Goal: Information Seeking & Learning: Learn about a topic

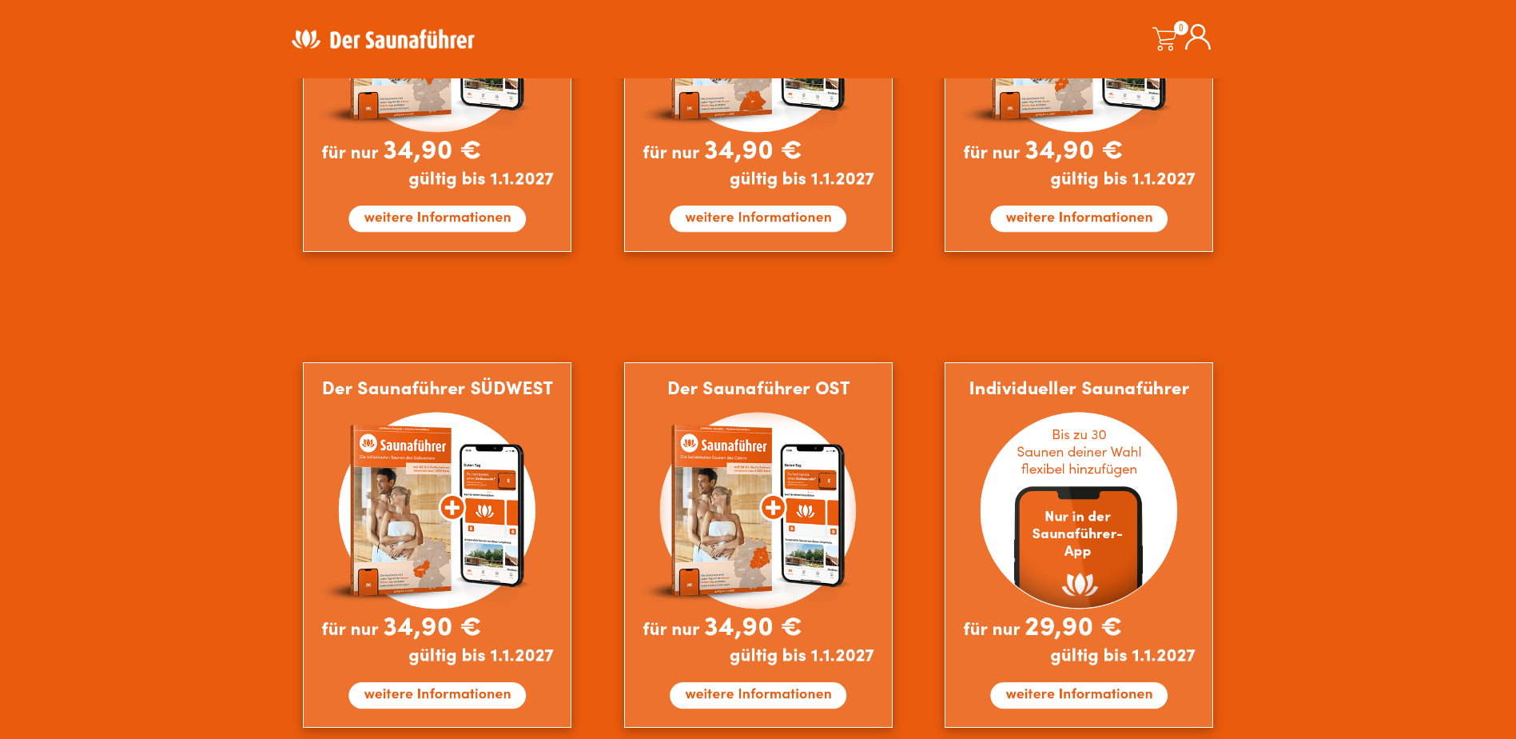
scroll to position [1279, 0]
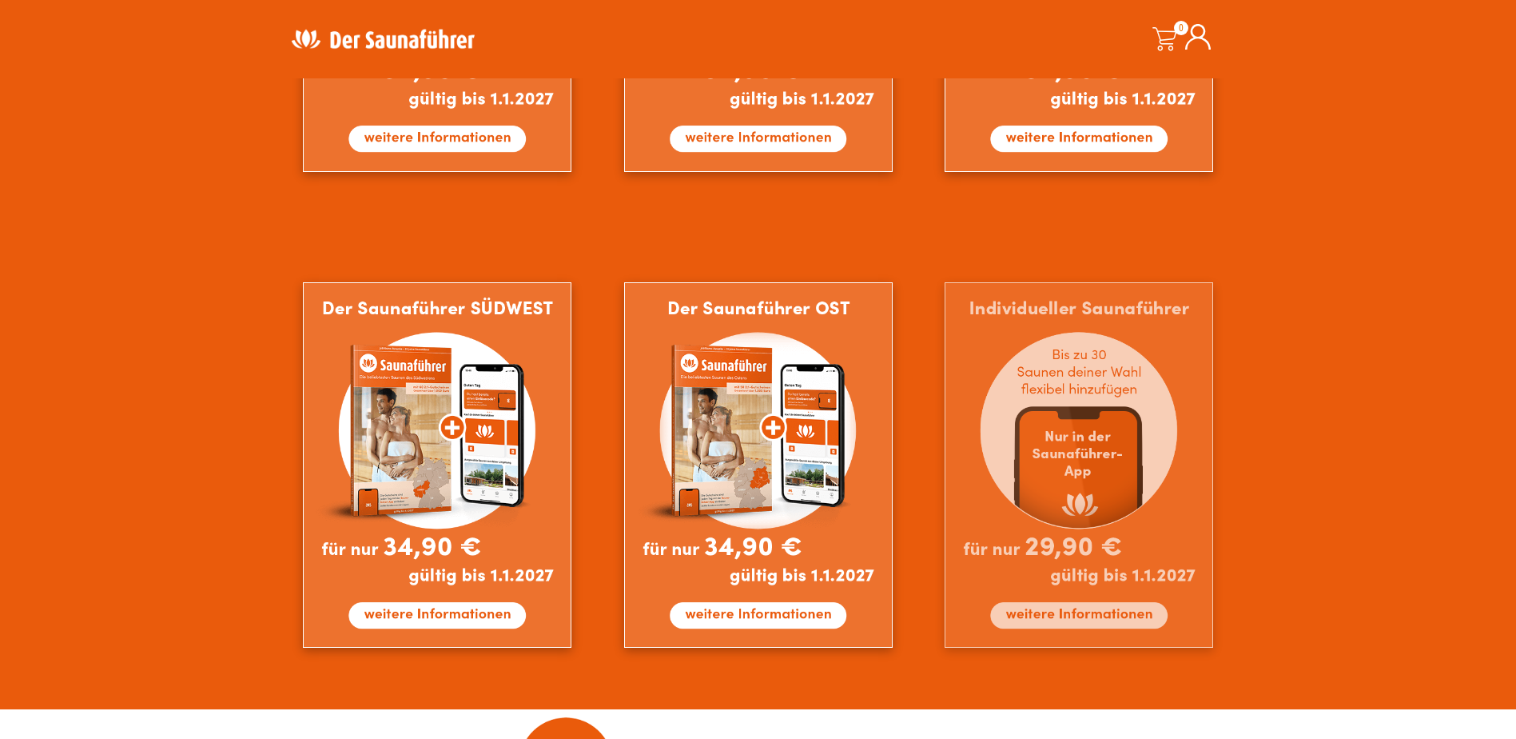
click at [1173, 416] on img at bounding box center [1079, 464] width 269 height 365
click at [1069, 610] on img at bounding box center [1079, 464] width 269 height 365
click at [1083, 613] on img at bounding box center [1079, 464] width 269 height 365
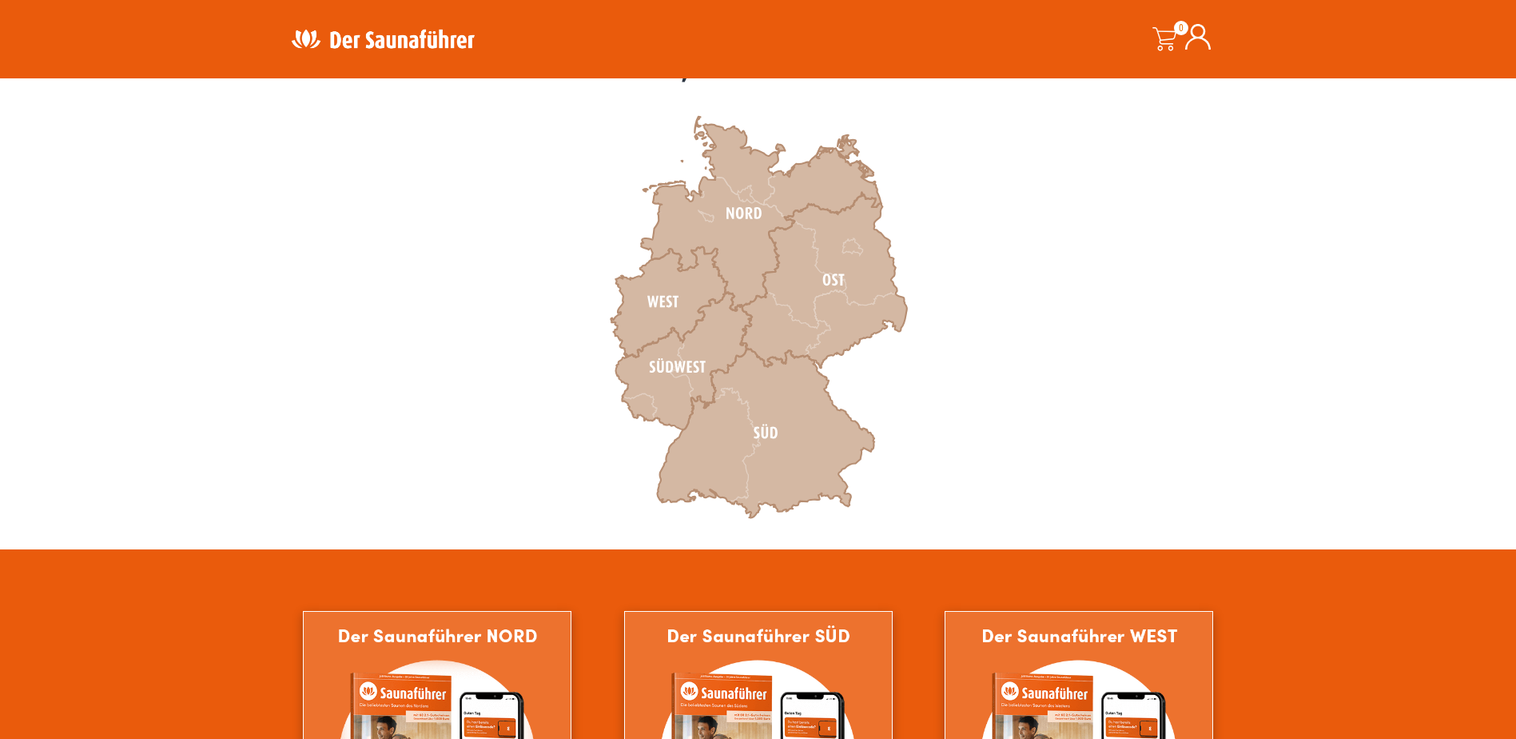
scroll to position [480, 0]
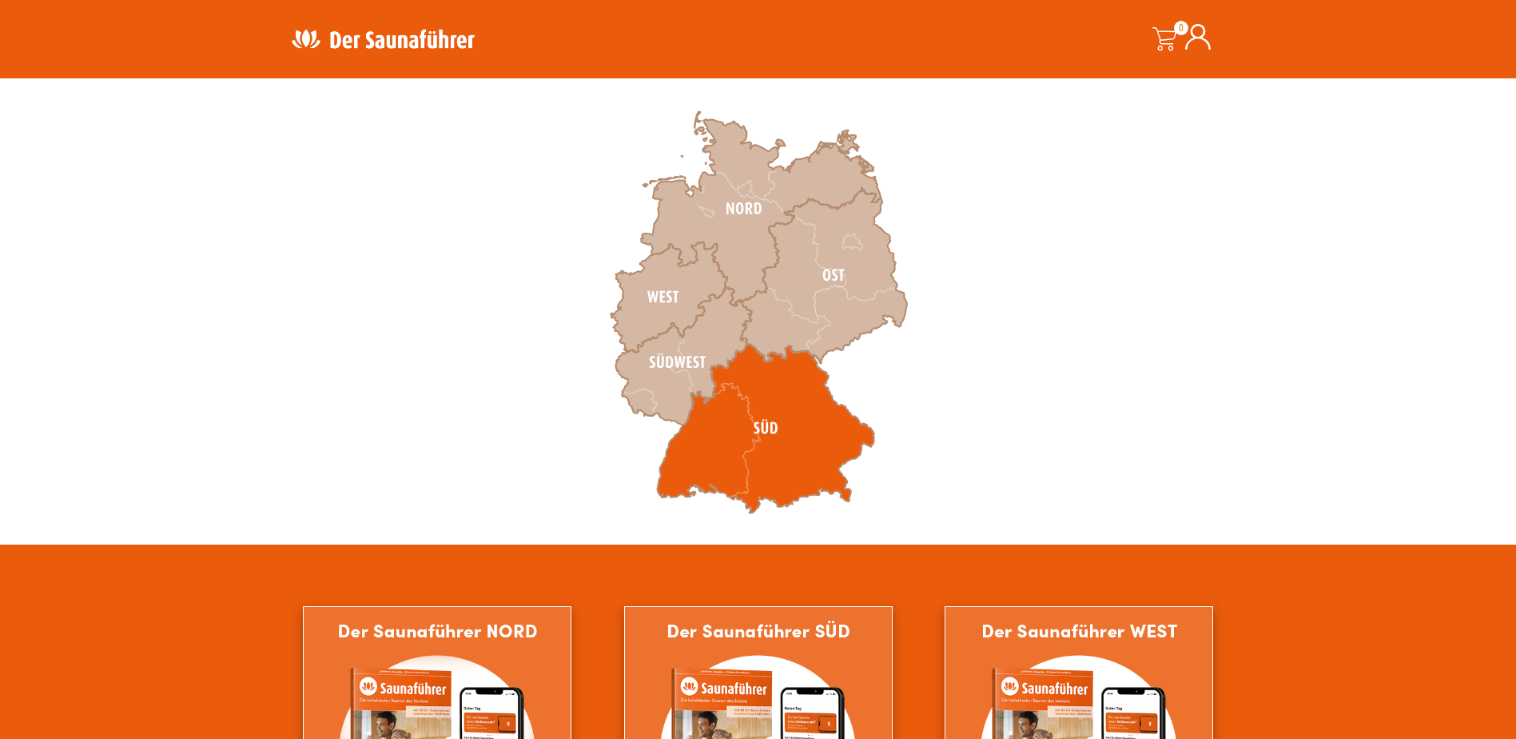
click at [770, 485] on icon at bounding box center [765, 428] width 217 height 169
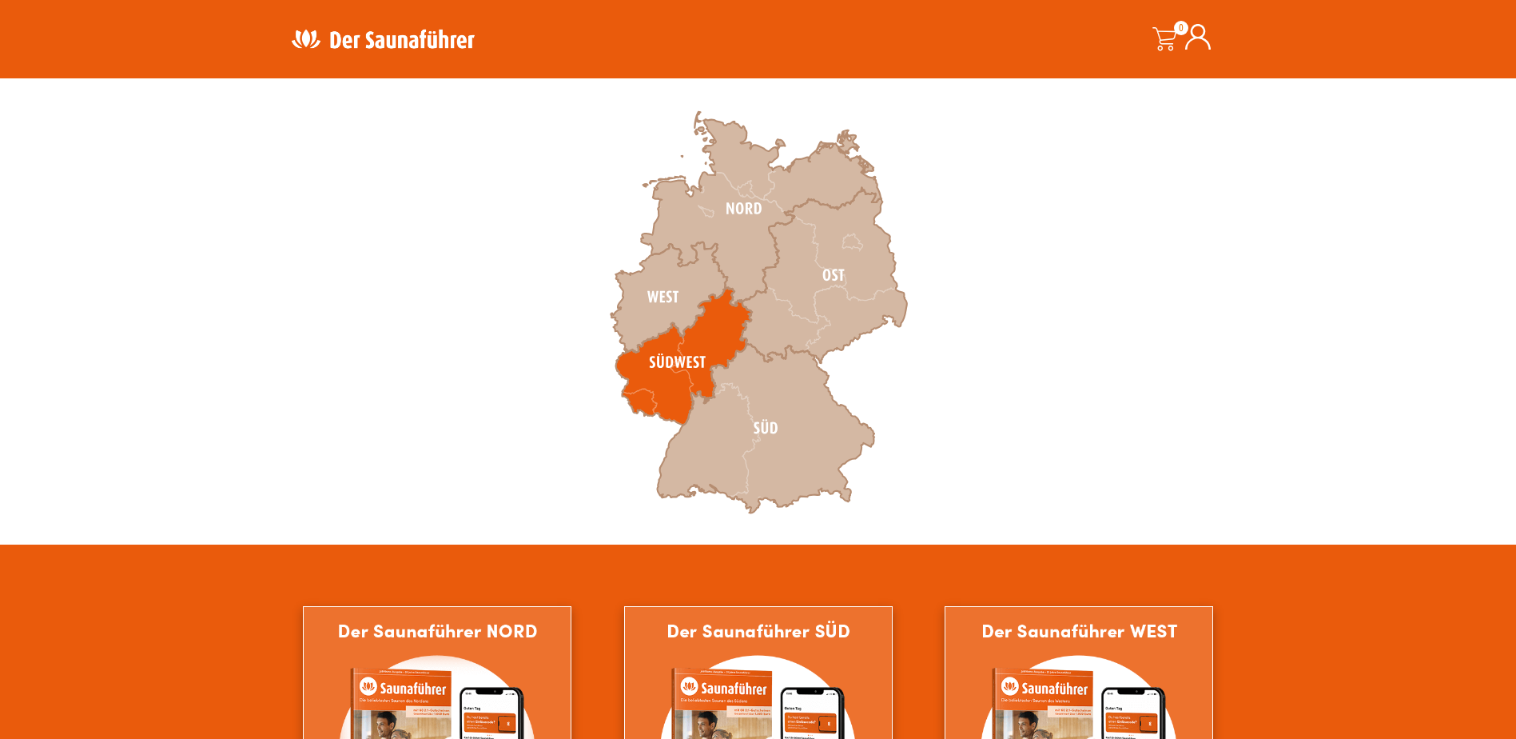
click at [685, 364] on icon at bounding box center [683, 356] width 136 height 137
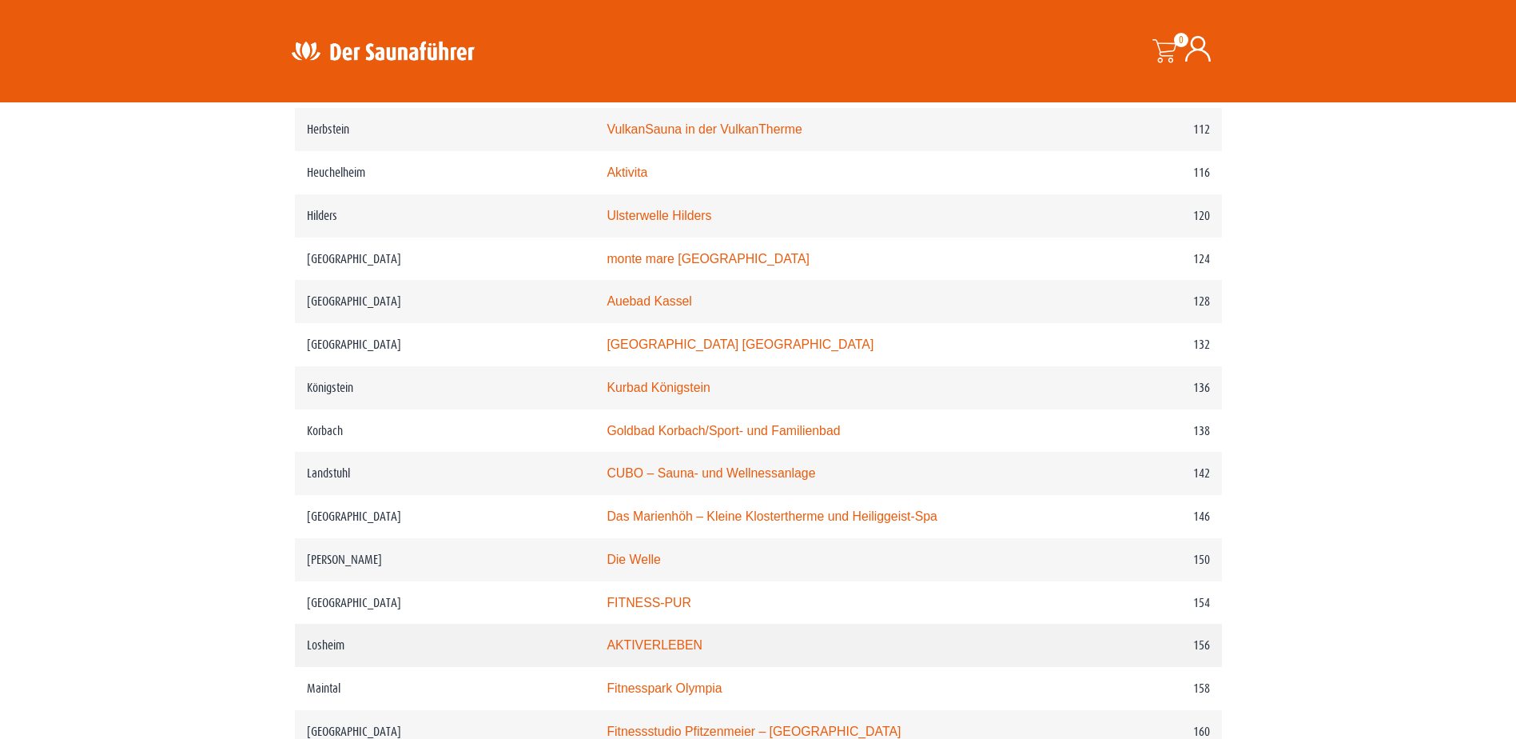
scroll to position [1865, 0]
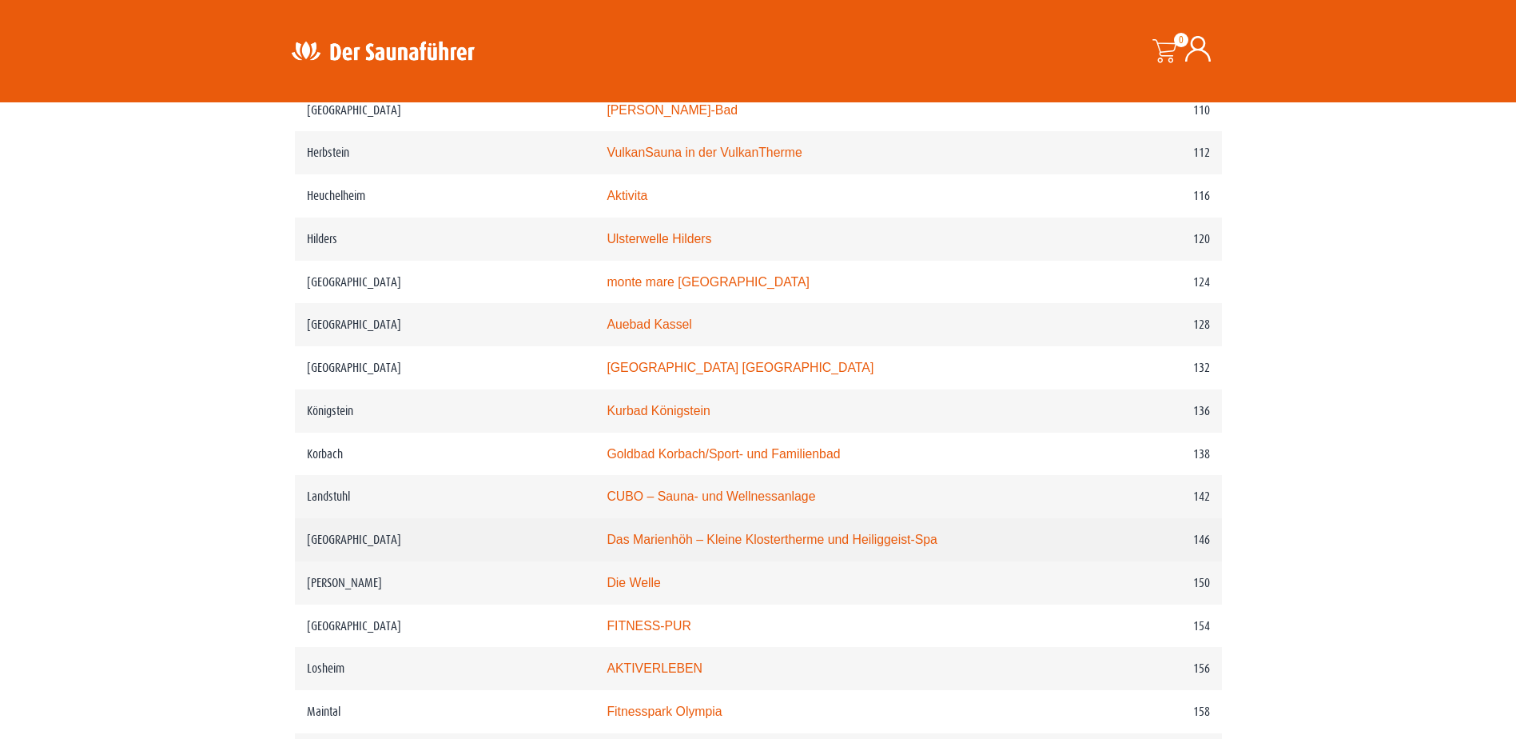
click at [786, 544] on link "Das Marienhöh – Kleine Klostertherme und Heiliggeist-Spa" at bounding box center [772, 539] width 331 height 14
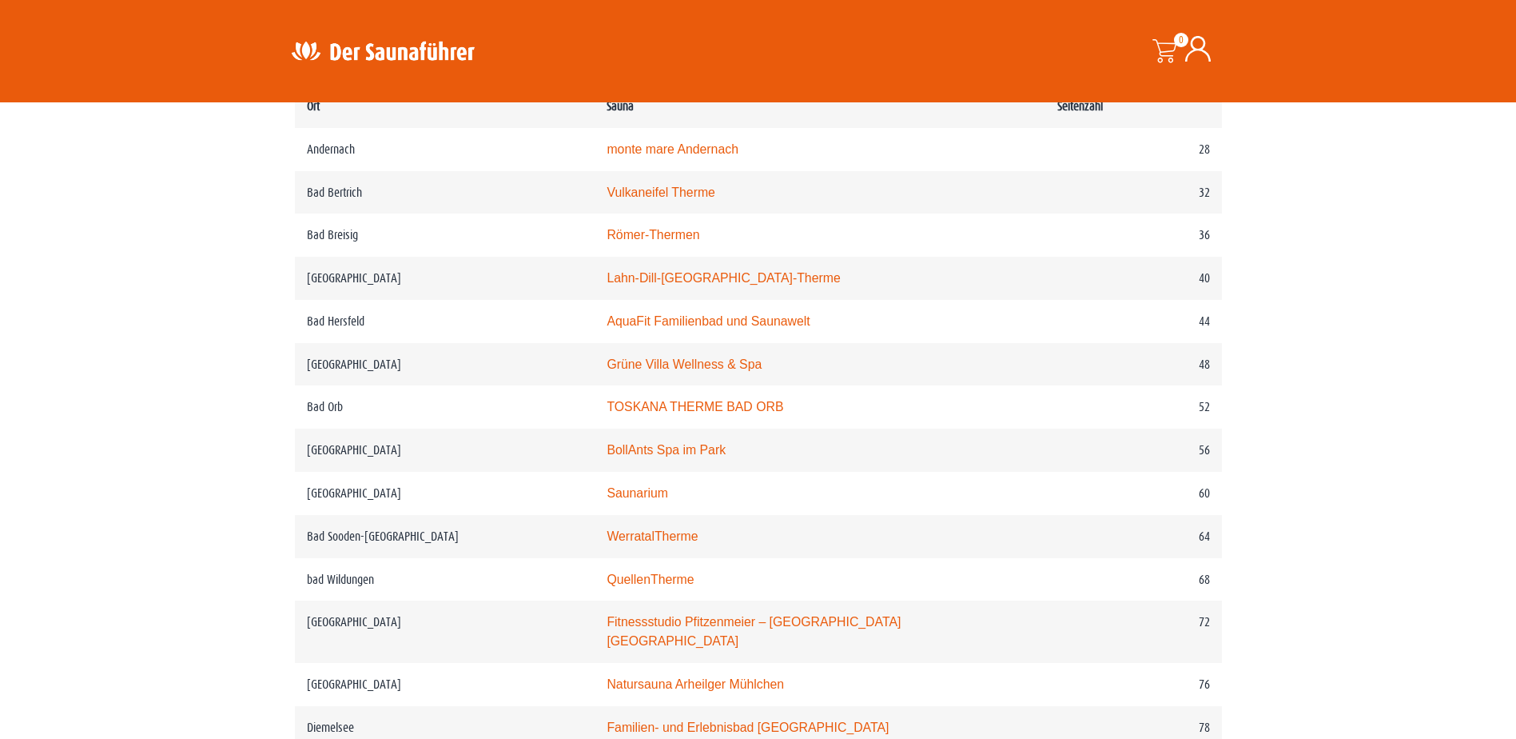
scroll to position [826, 0]
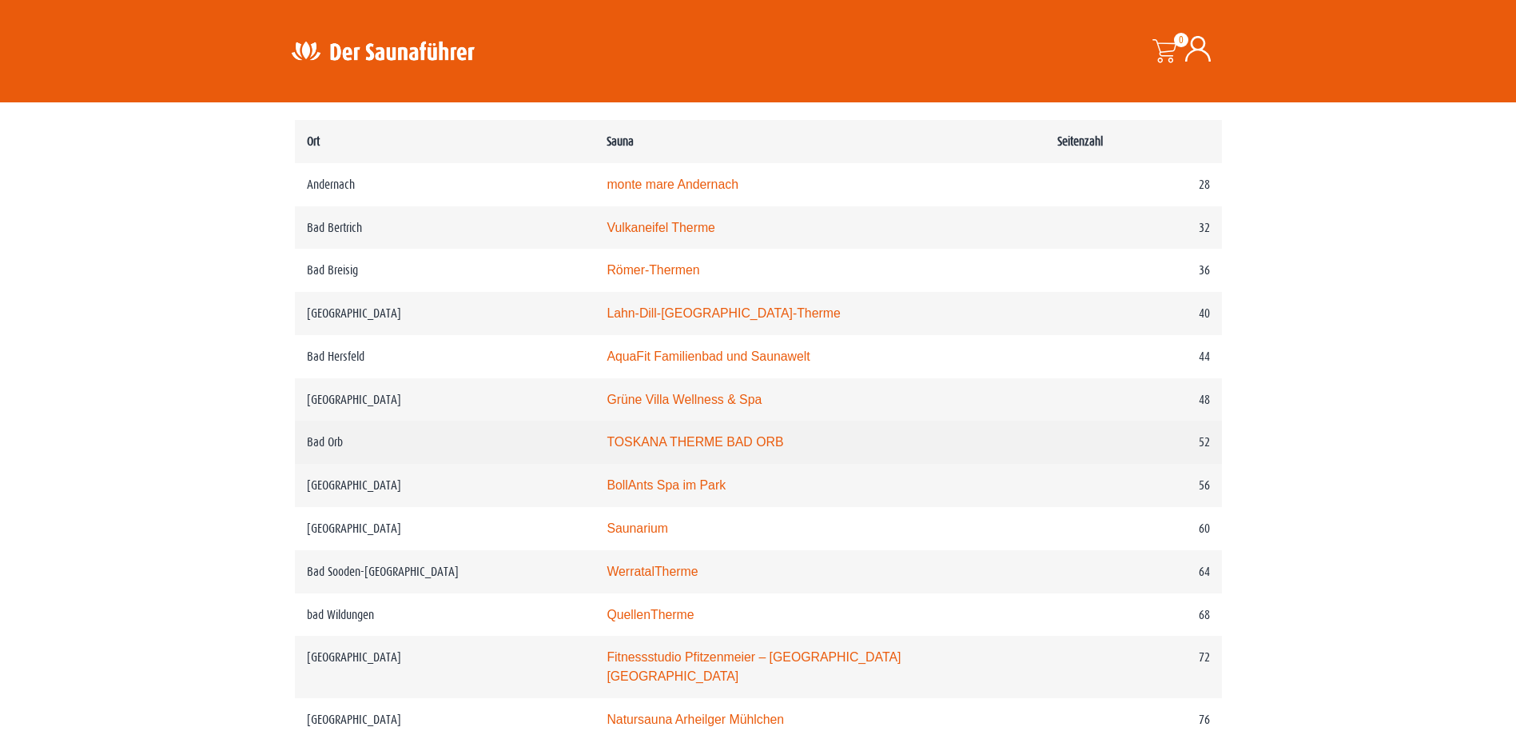
click at [739, 440] on link "TOSKANA THERME BAD ORB" at bounding box center [695, 442] width 177 height 14
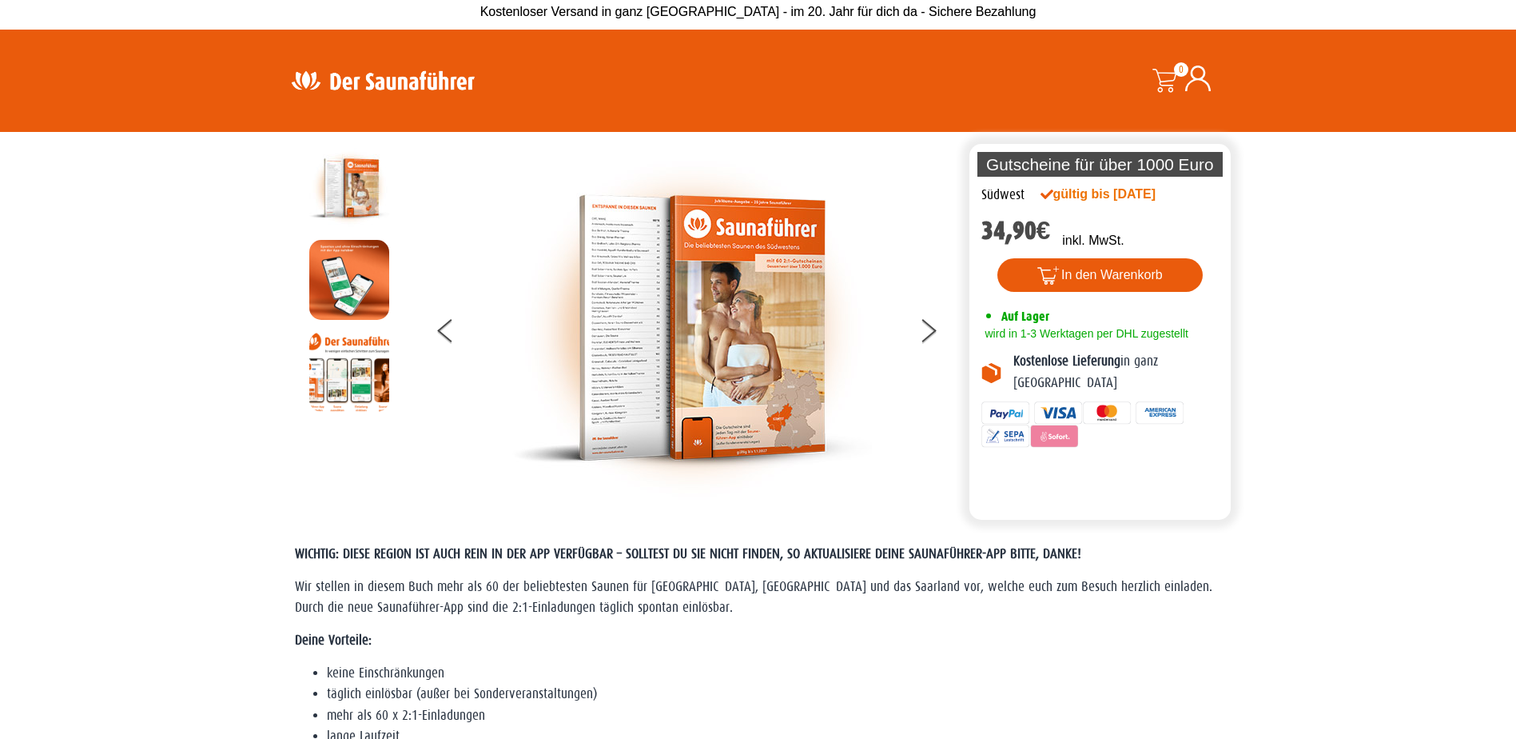
scroll to position [0, 0]
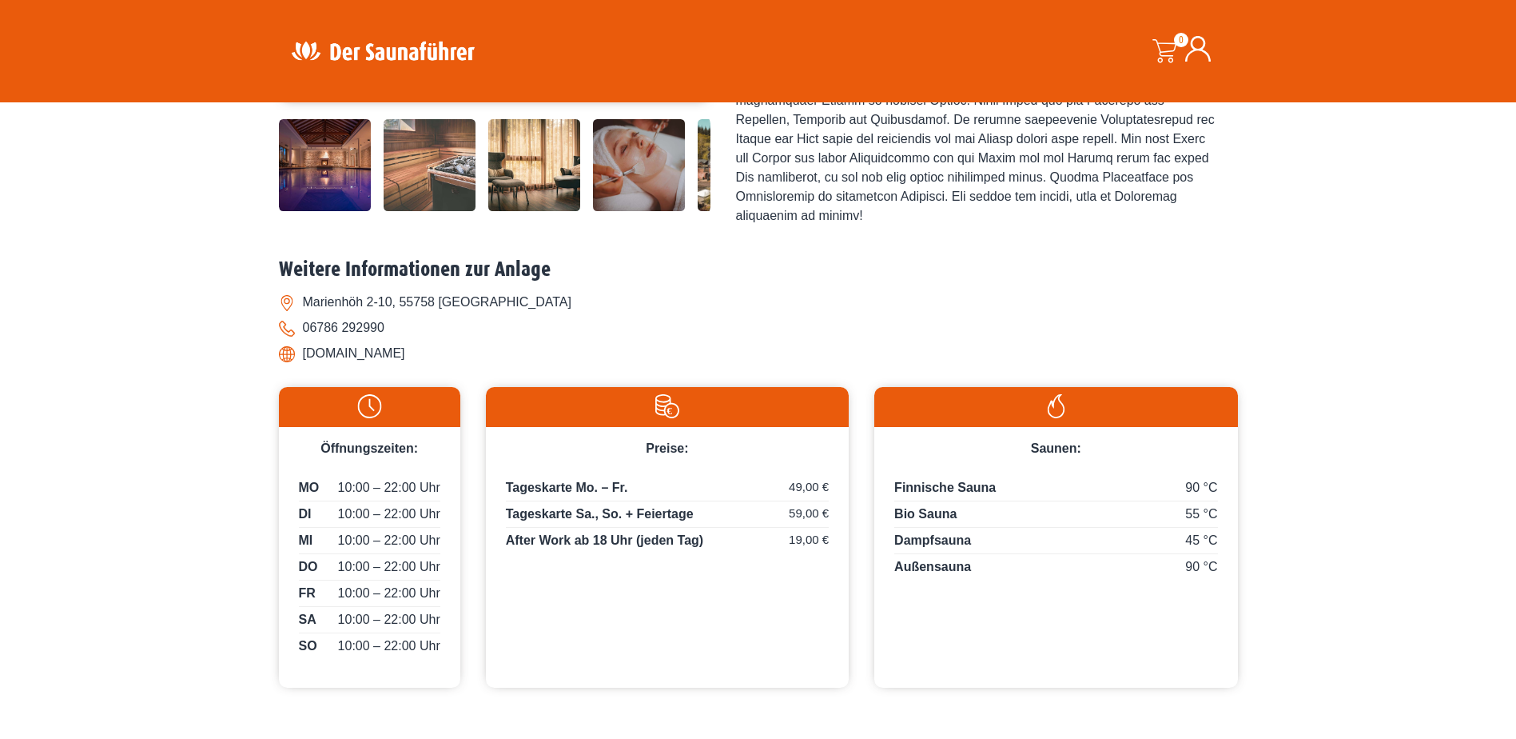
scroll to position [477, 0]
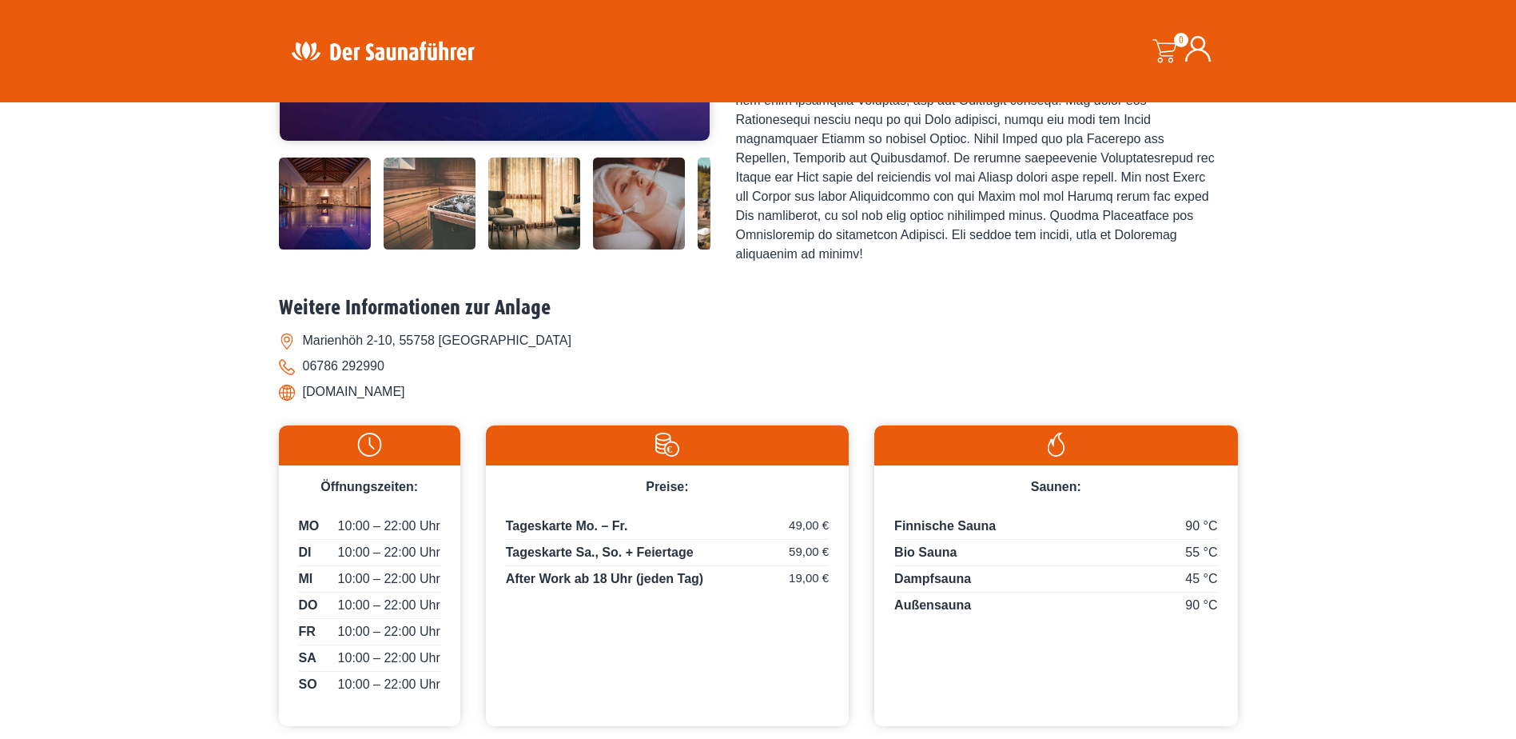
drag, startPoint x: 440, startPoint y: 380, endPoint x: 305, endPoint y: 395, distance: 135.0
click at [305, 395] on li "[DOMAIN_NAME]" at bounding box center [758, 392] width 959 height 26
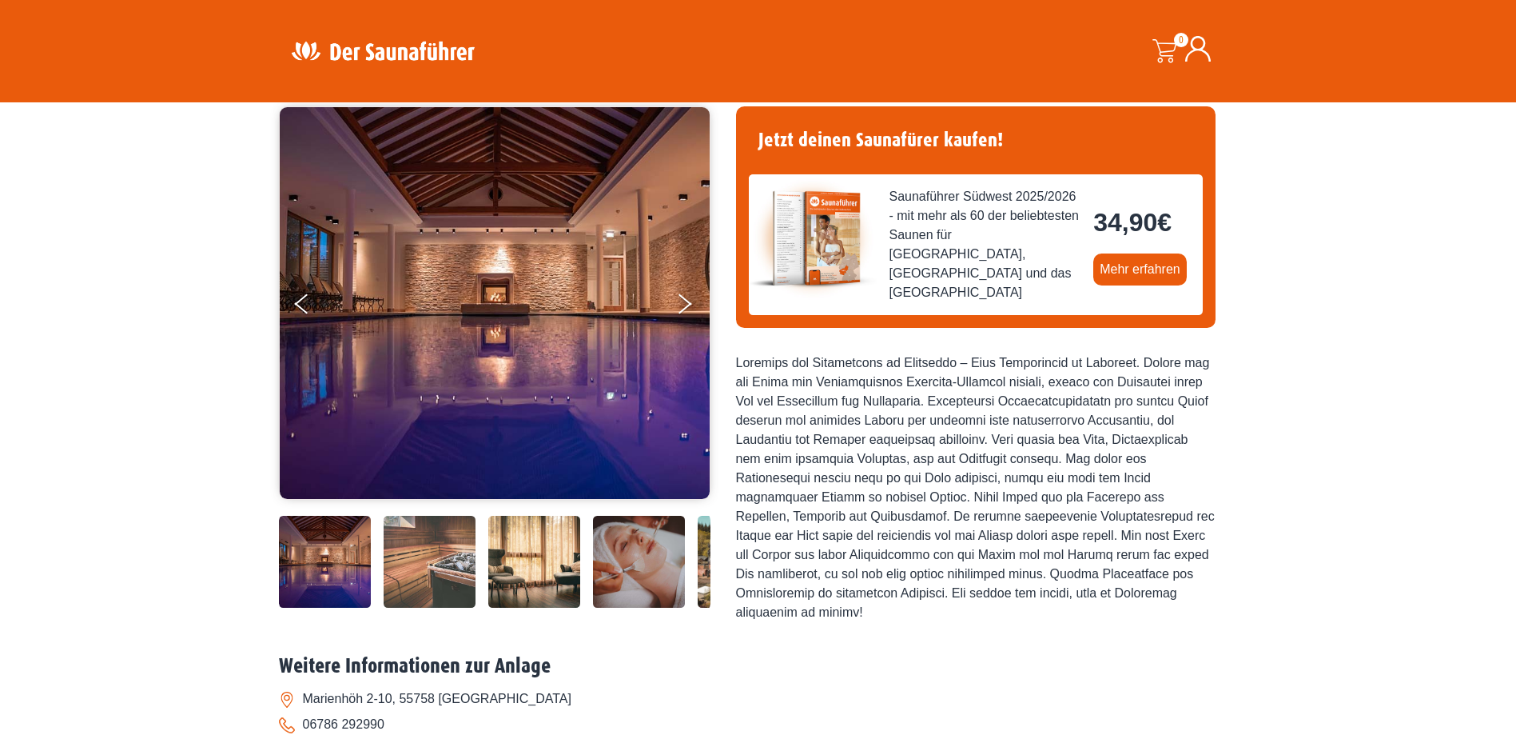
scroll to position [160, 0]
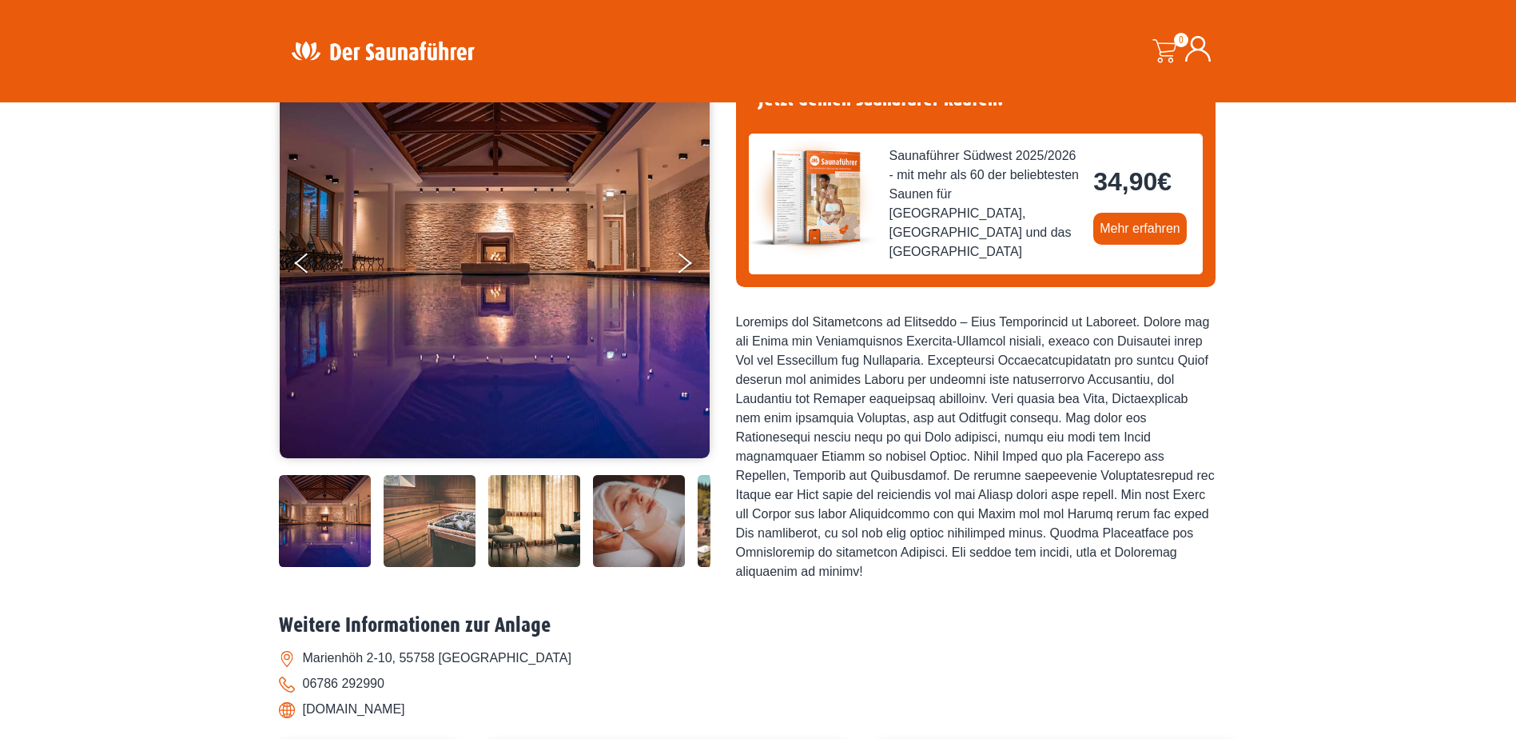
click at [455, 325] on img at bounding box center [495, 262] width 430 height 392
click at [681, 267] on icon "Next" at bounding box center [684, 266] width 14 height 10
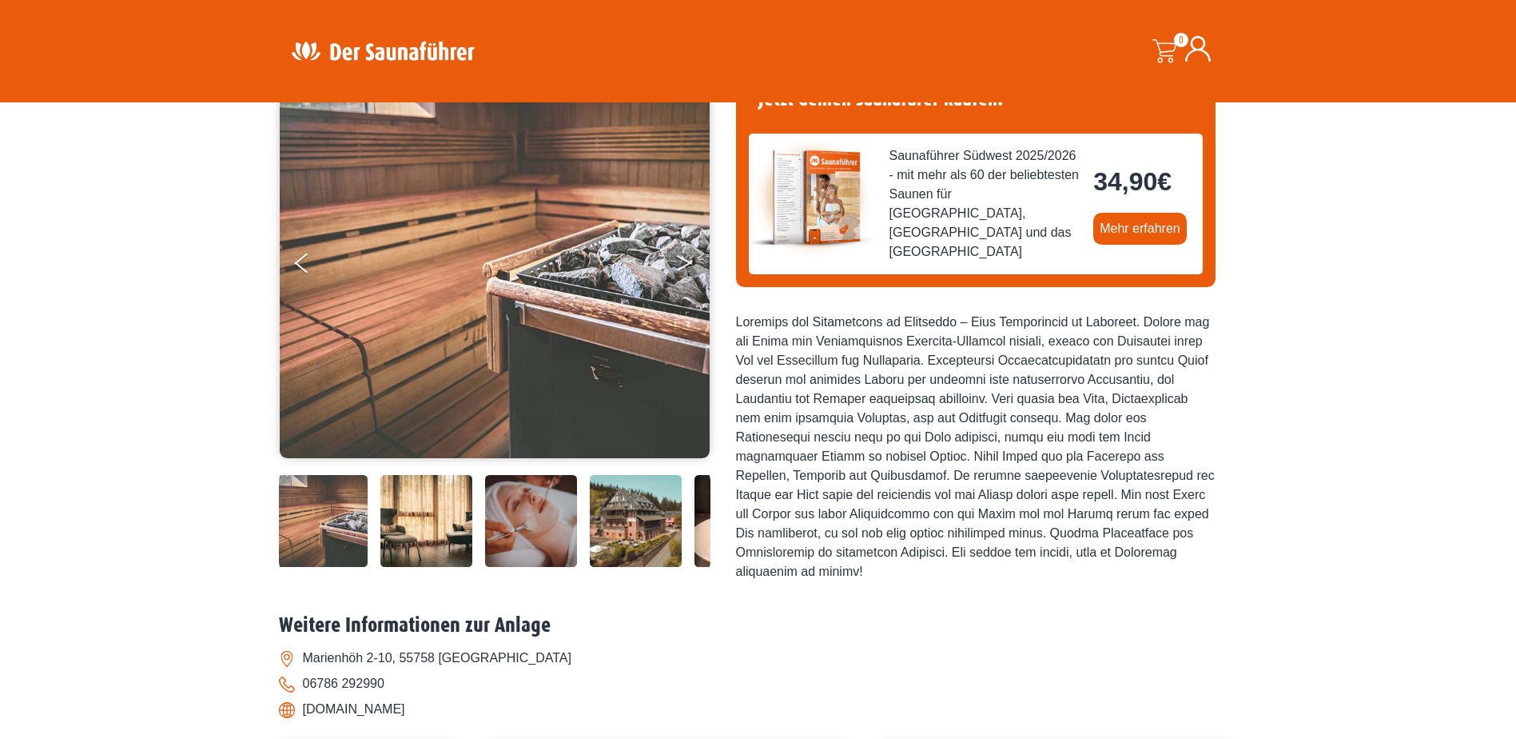
click at [679, 267] on button "Next" at bounding box center [695, 266] width 40 height 40
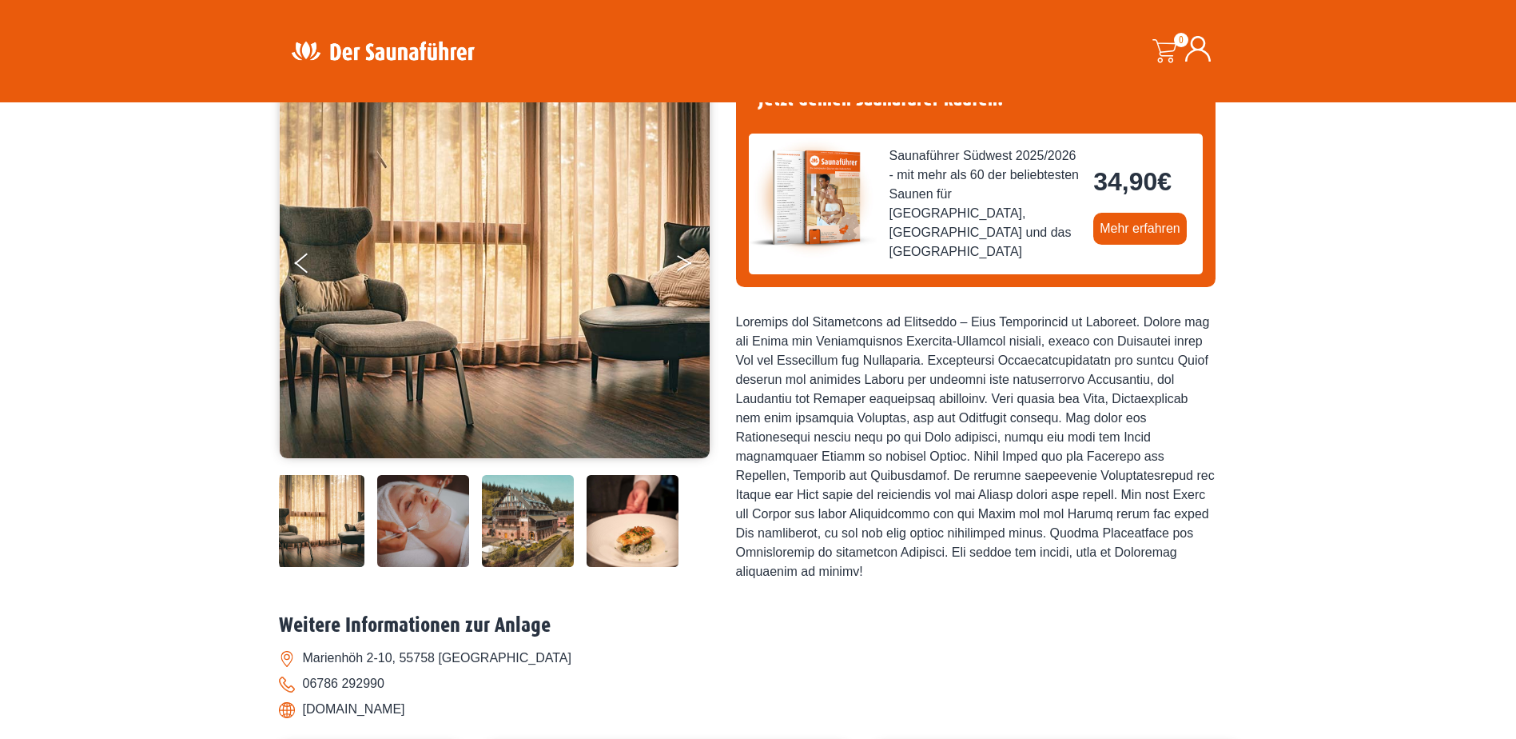
click at [679, 267] on button "Next" at bounding box center [695, 266] width 40 height 40
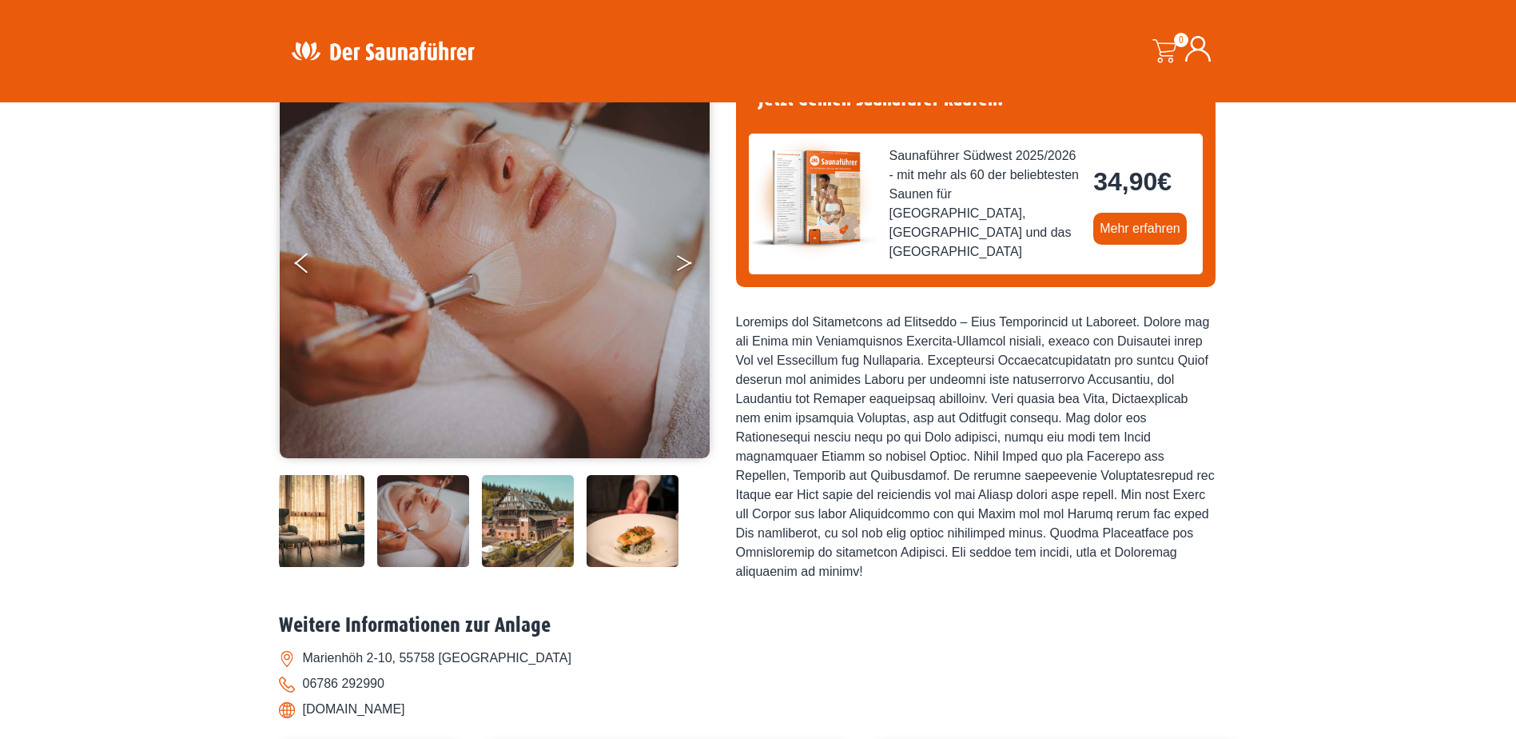
click at [679, 267] on button "Next" at bounding box center [695, 266] width 40 height 40
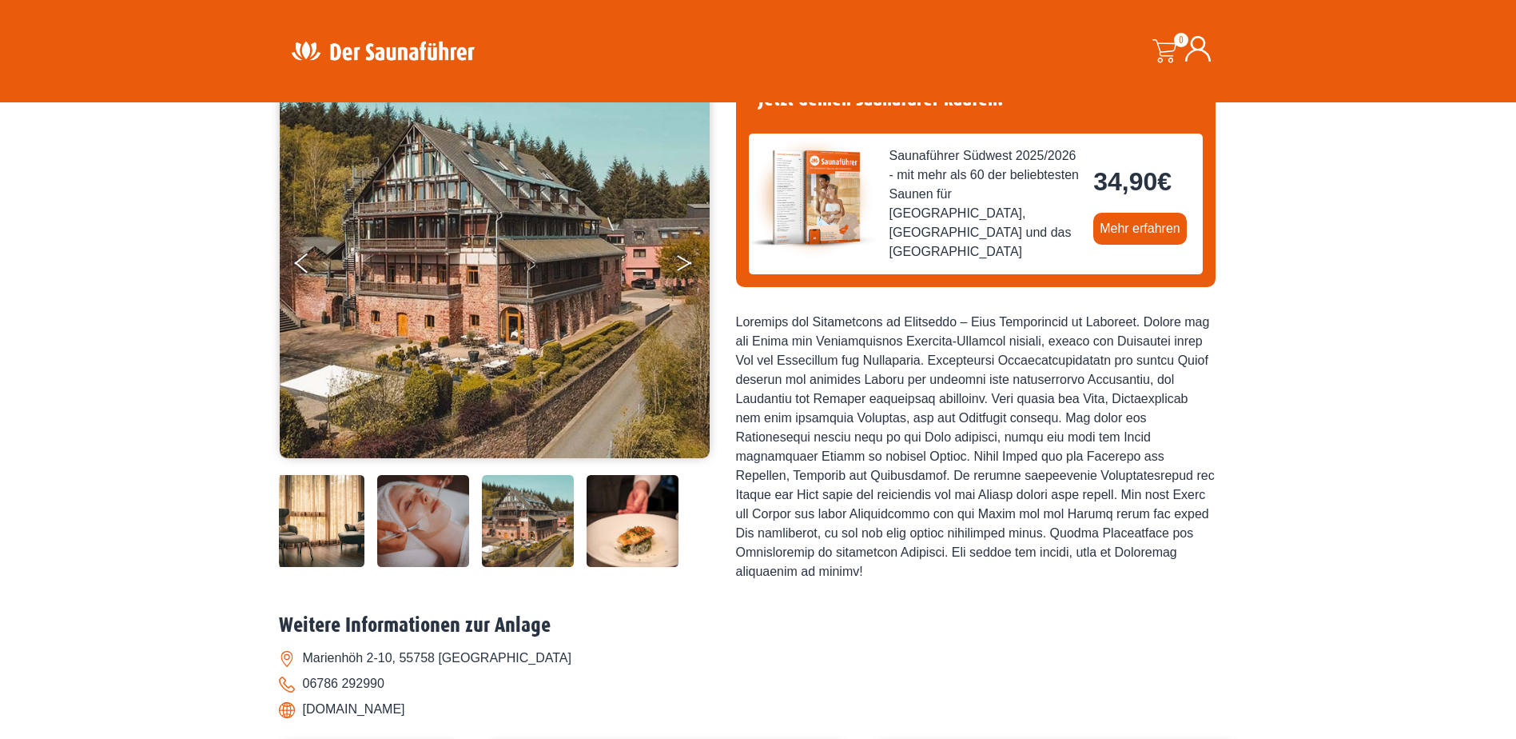
click at [679, 267] on button "Next" at bounding box center [695, 266] width 40 height 40
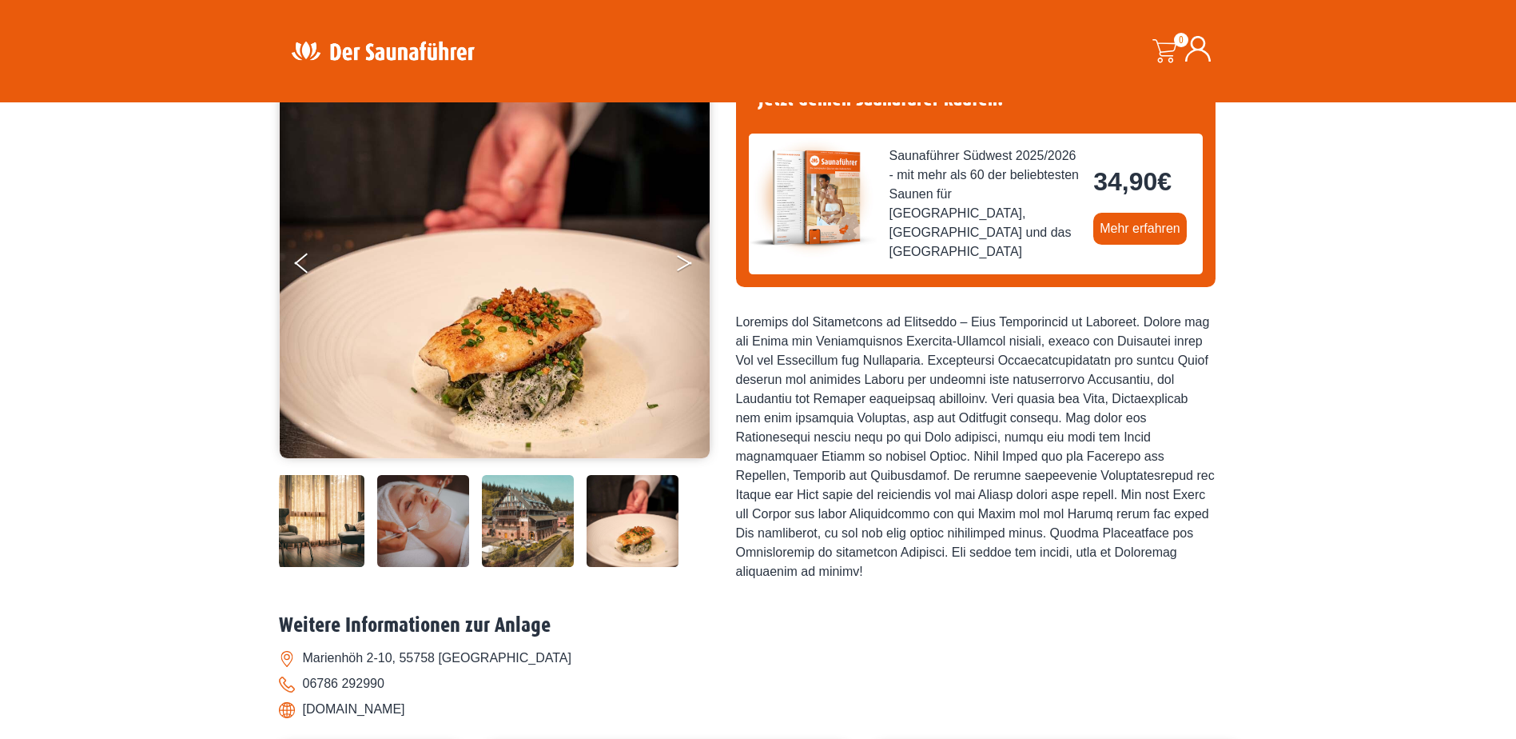
click at [679, 267] on button "Next" at bounding box center [695, 266] width 40 height 40
